Goal: Information Seeking & Learning: Learn about a topic

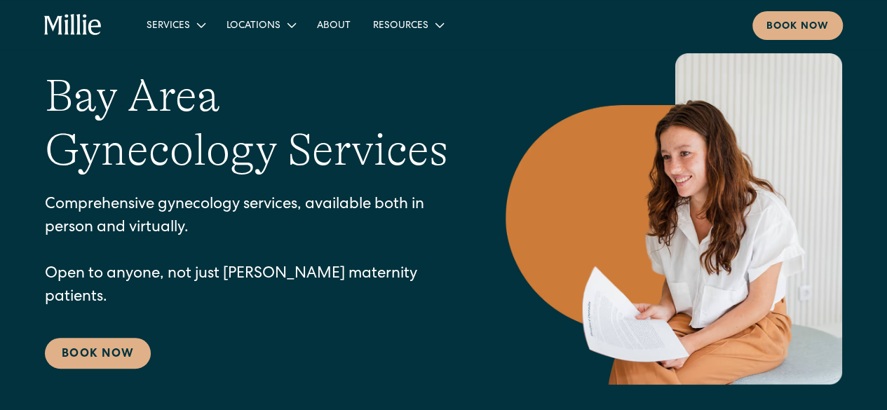
scroll to position [70, 0]
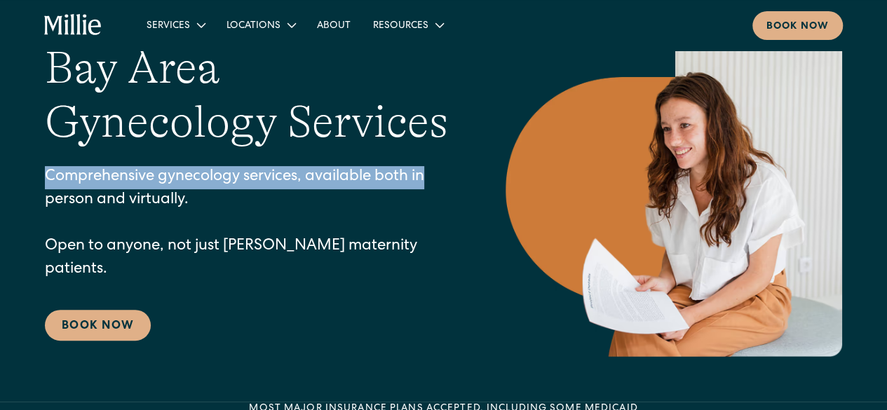
drag, startPoint x: 43, startPoint y: 189, endPoint x: 435, endPoint y: 189, distance: 391.2
click at [435, 189] on div "Bay Area Gynecology Services Comprehensive gynecology services, available both …" at bounding box center [443, 191] width 887 height 332
copy p "Comprehensive gynecology services, available both in"
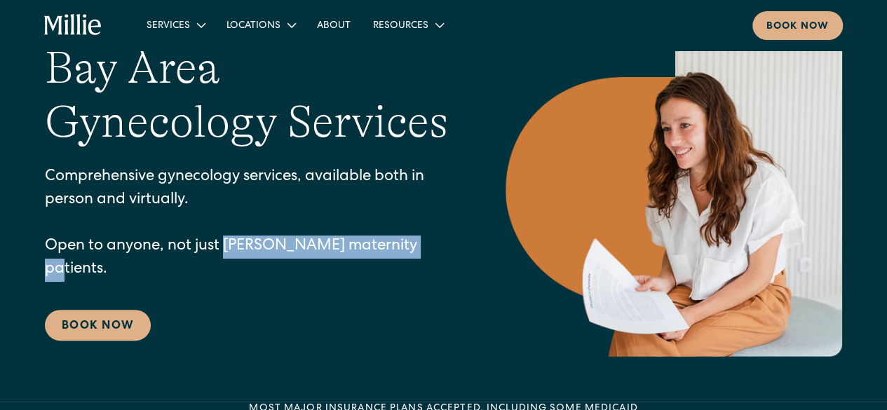
drag, startPoint x: 227, startPoint y: 252, endPoint x: 419, endPoint y: 252, distance: 192.1
click at [412, 255] on p "Comprehensive gynecology services, available both in person and virtually. Open…" at bounding box center [247, 224] width 404 height 116
copy p "Millie maternity patients."
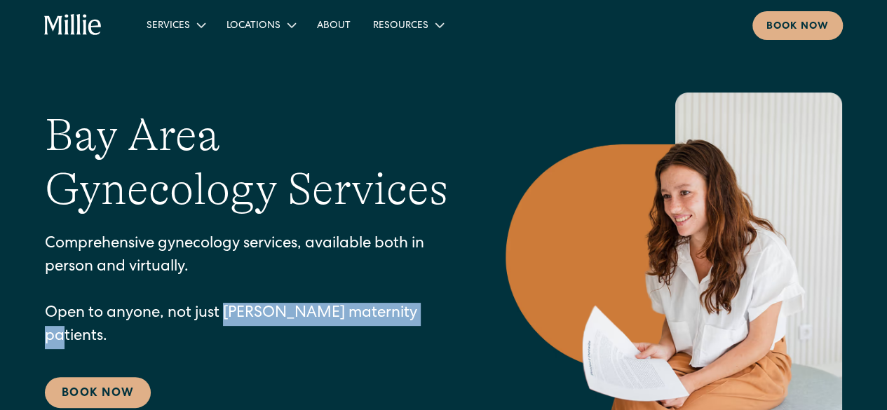
scroll to position [0, 0]
